Goal: Check status: Check status

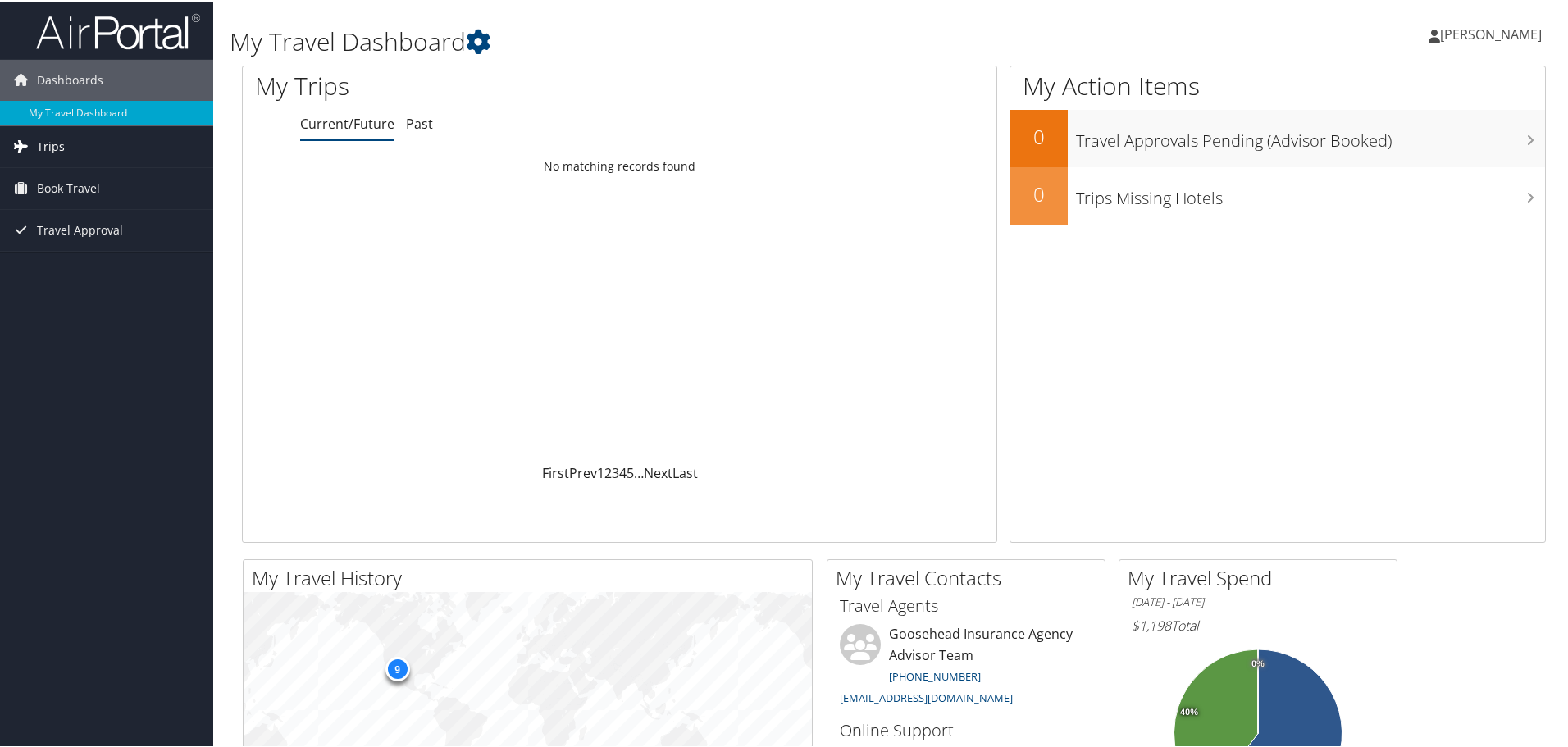
click at [85, 150] on link "Trips" at bounding box center [107, 145] width 214 height 41
click at [84, 150] on link "Trips" at bounding box center [107, 145] width 214 height 41
click at [84, 158] on link "Trips" at bounding box center [107, 145] width 214 height 41
click at [82, 199] on link "Past Trips" at bounding box center [107, 202] width 214 height 25
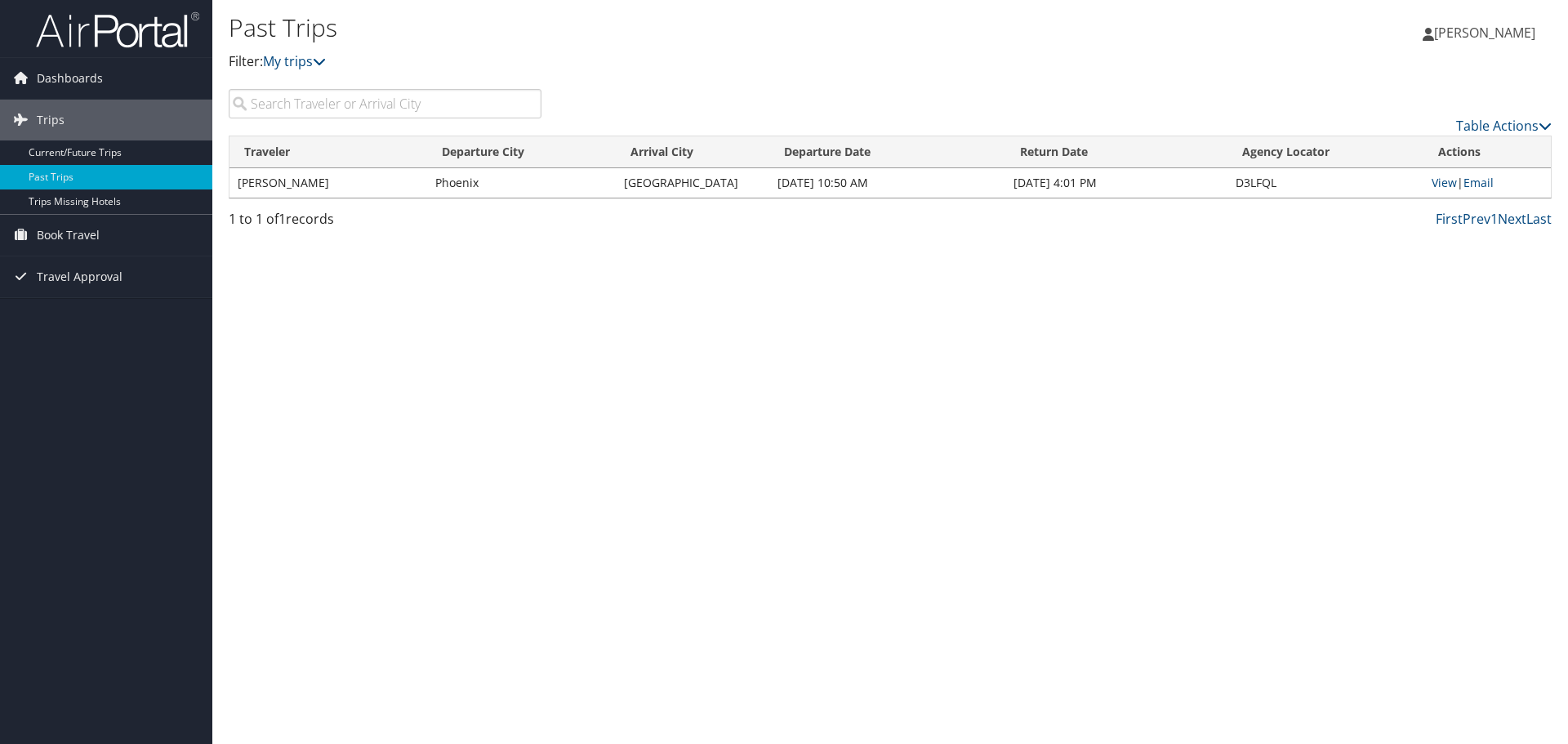
click at [370, 184] on td "ISAIAH CASTELLAW" at bounding box center [328, 183] width 197 height 29
click at [1444, 184] on link "View" at bounding box center [1444, 182] width 25 height 15
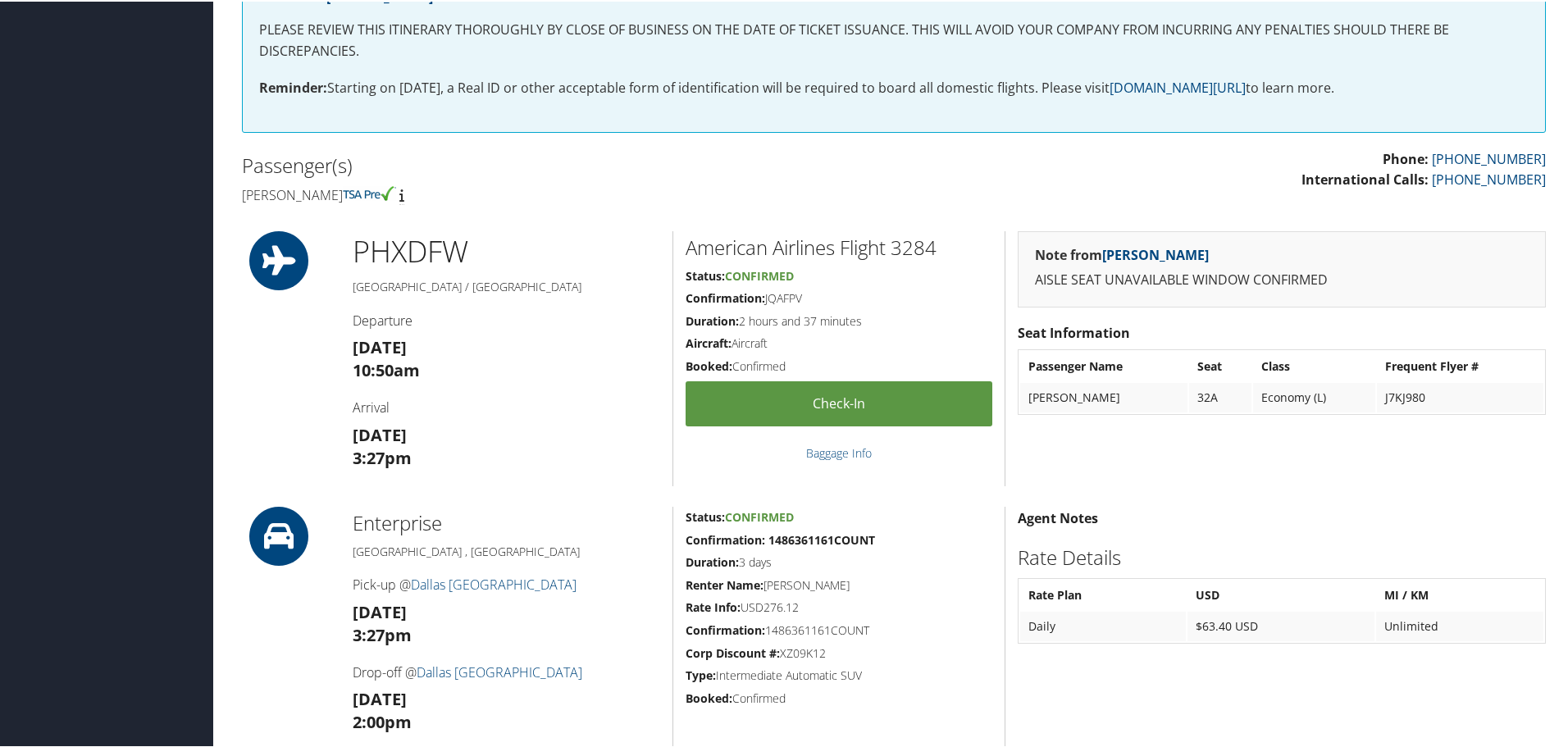
scroll to position [211, 0]
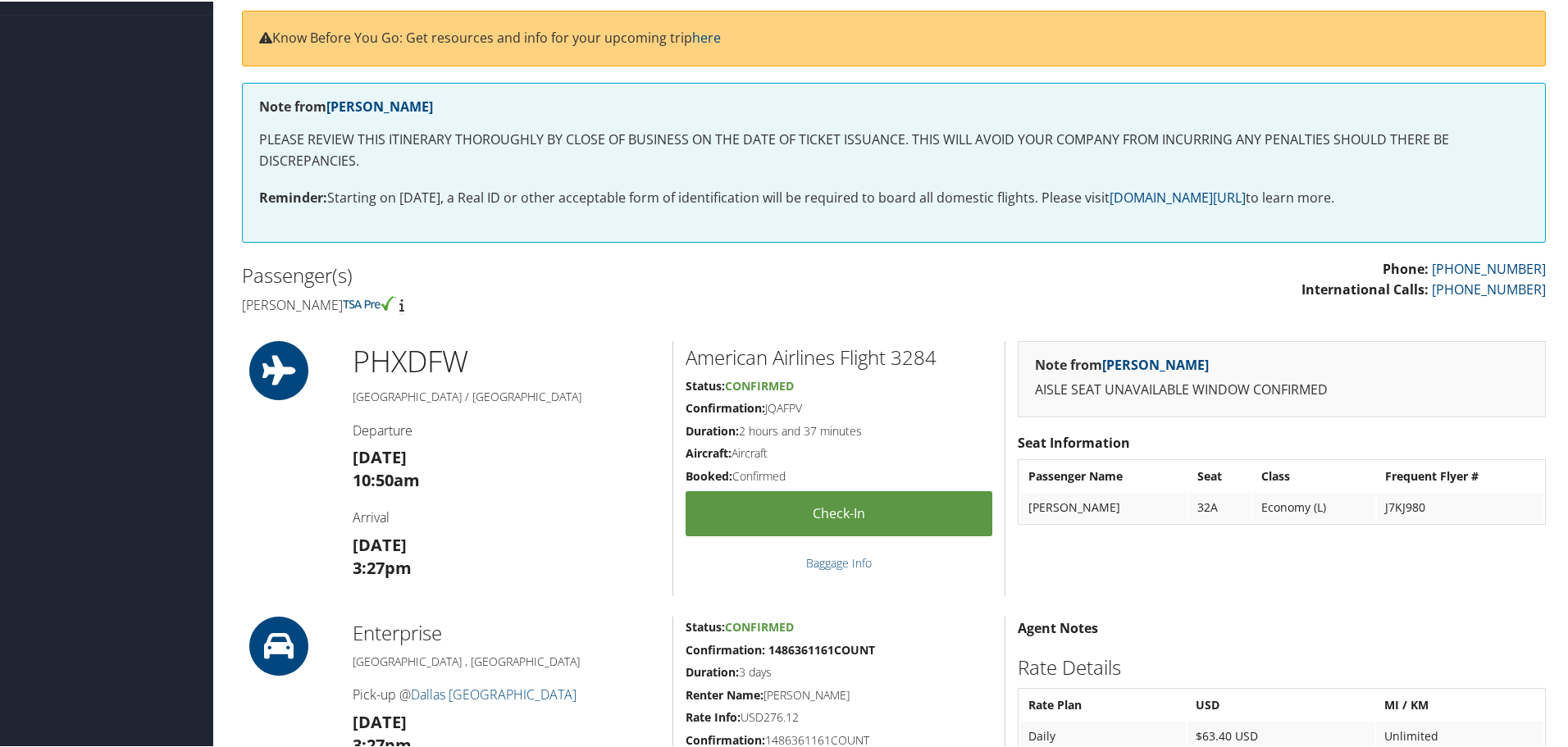
drag, startPoint x: 765, startPoint y: 405, endPoint x: 808, endPoint y: 406, distance: 43.0
click at [808, 406] on h5 "Confirmation: JQAFPV" at bounding box center [839, 407] width 307 height 16
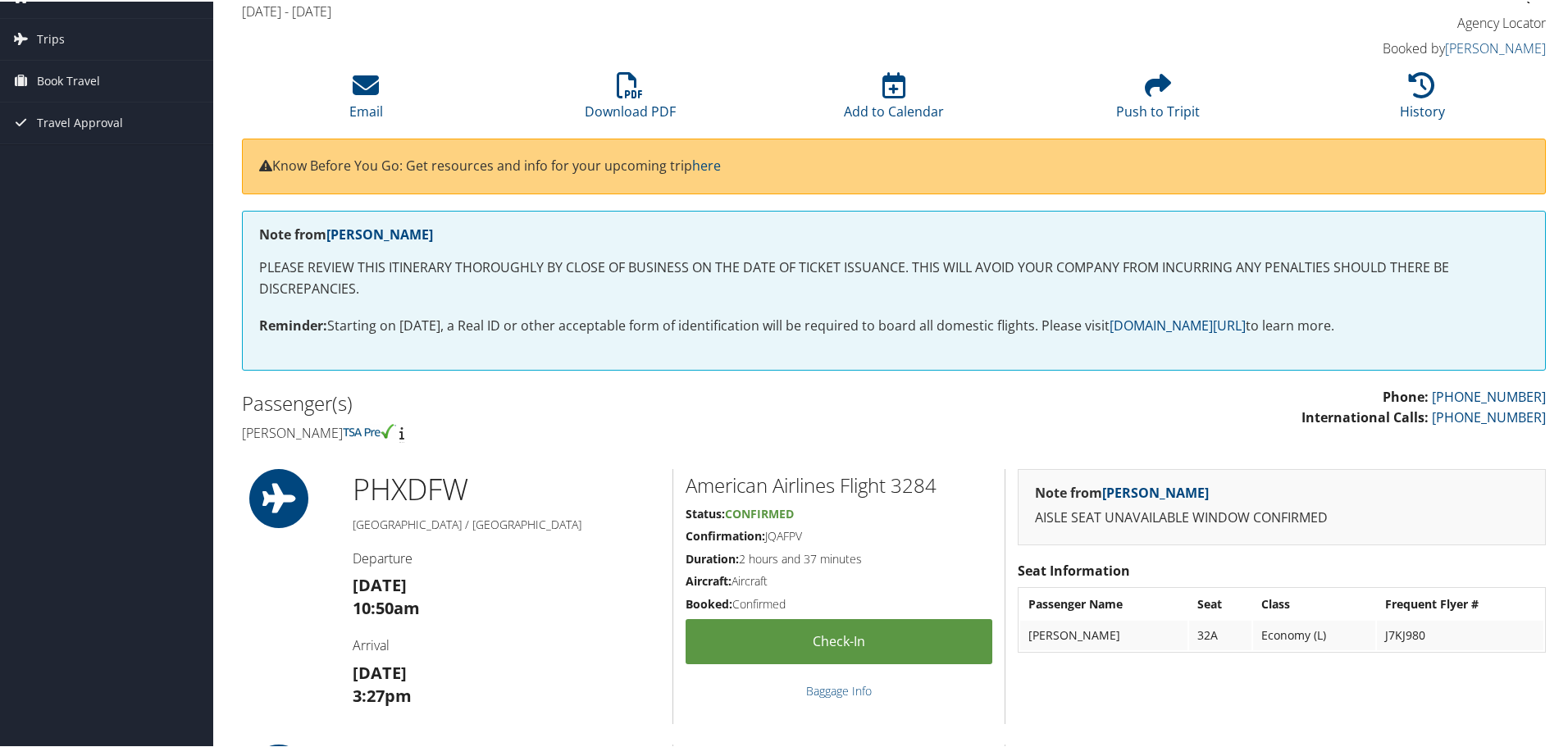
scroll to position [0, 0]
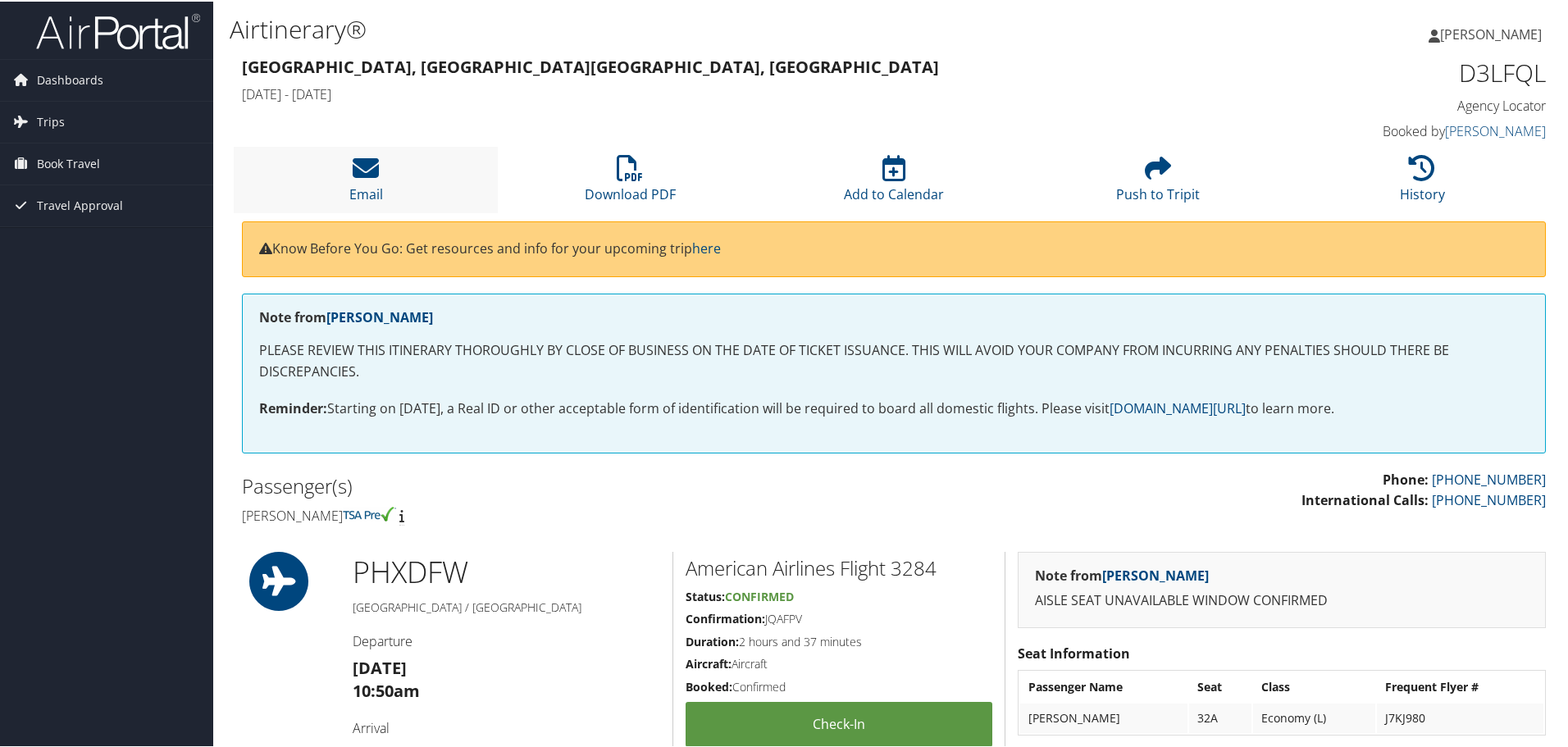
click at [384, 193] on li "Email" at bounding box center [365, 178] width 264 height 67
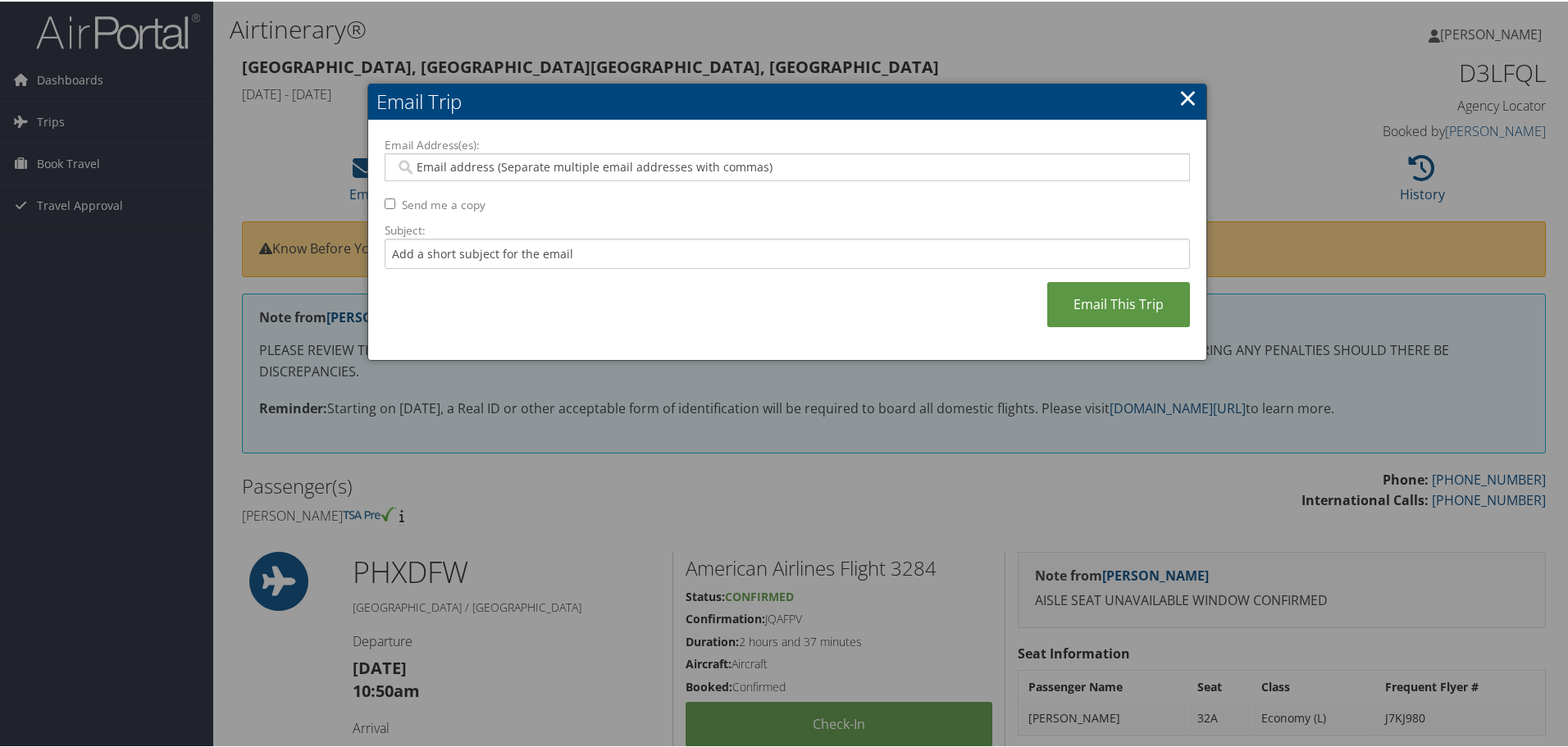
click at [1183, 100] on link "×" at bounding box center [1187, 96] width 19 height 33
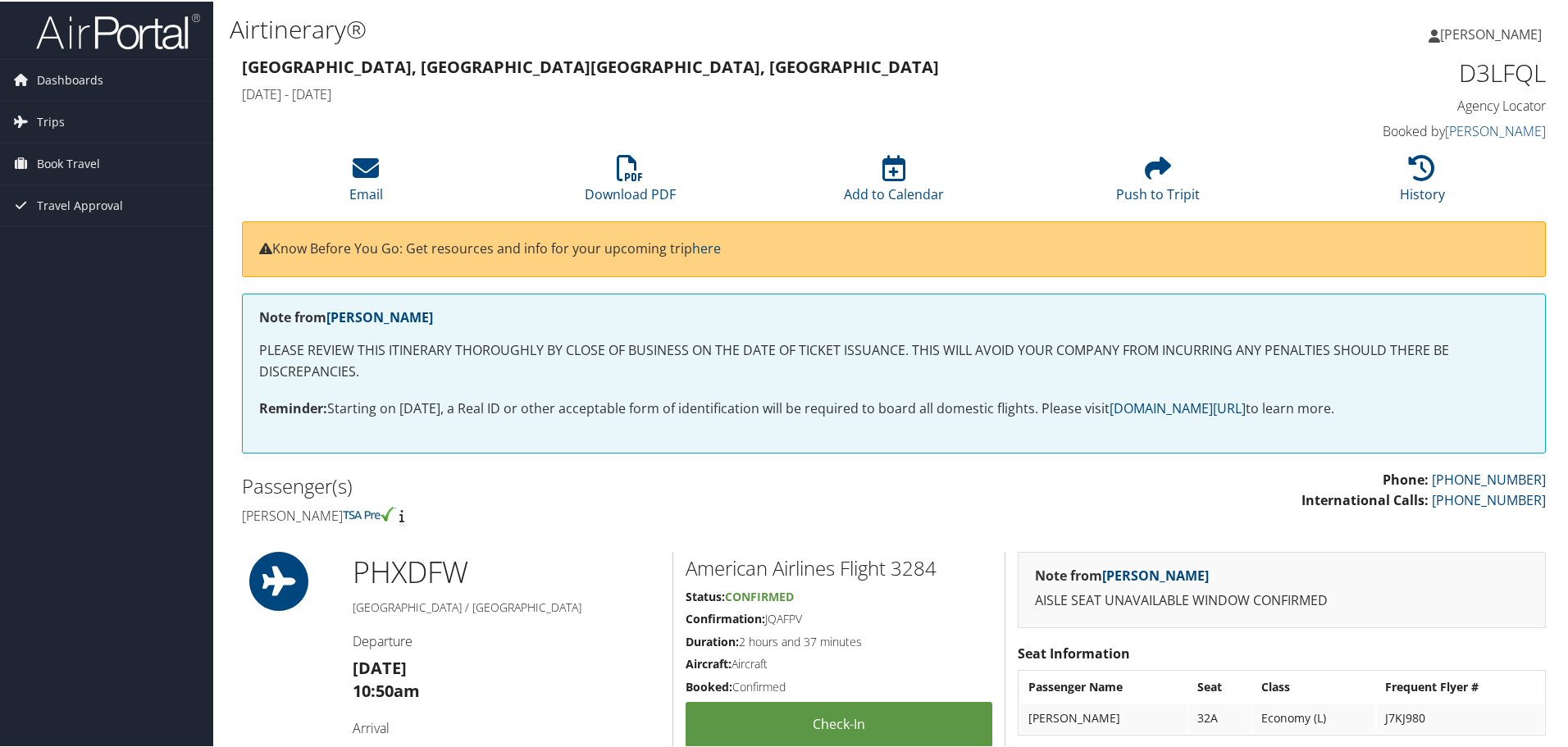
click at [962, 71] on h3 "Phoenix, AZ Dallas, TX" at bounding box center [727, 65] width 972 height 23
drag, startPoint x: 1328, startPoint y: 500, endPoint x: 1300, endPoint y: 498, distance: 28.1
click at [1300, 498] on p "Phone: 855-593-4505 International Calls: 801-327-7724" at bounding box center [1226, 489] width 640 height 42
click at [1299, 498] on p "Phone: 855-593-4505 International Calls: 801-327-7724" at bounding box center [1226, 489] width 640 height 42
